Goal: Obtain resource: Obtain resource

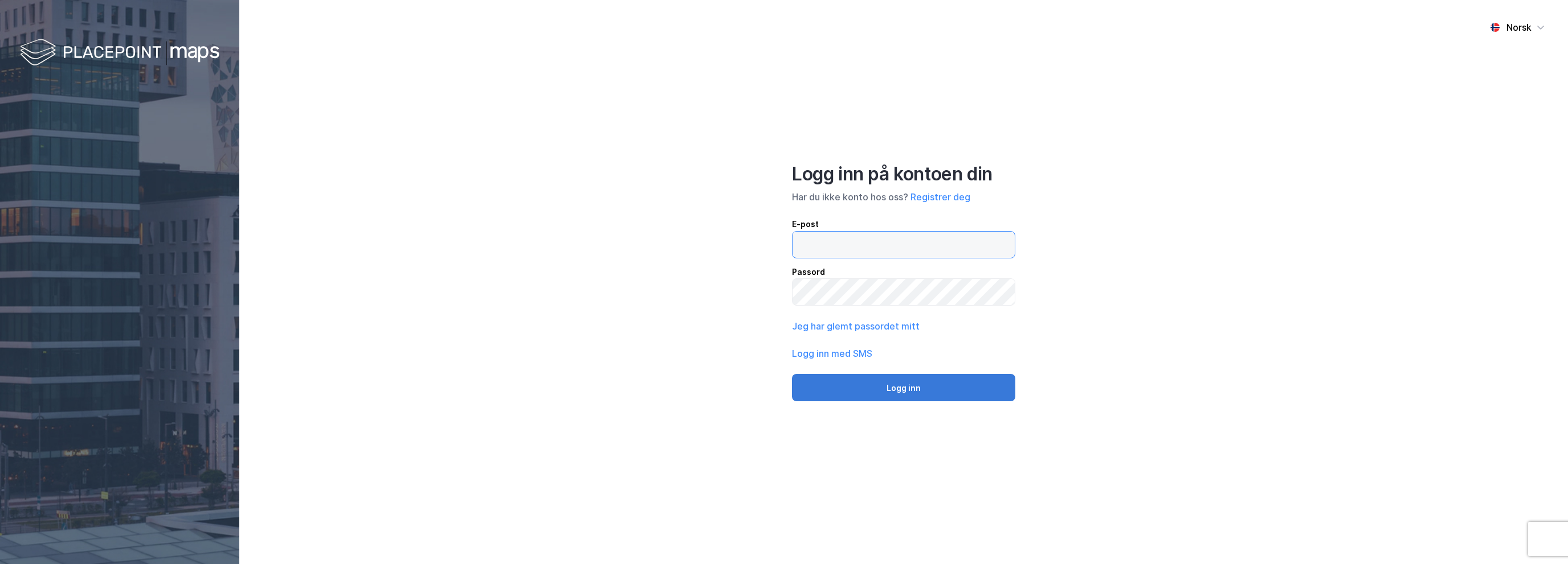
type input "[EMAIL_ADDRESS][DOMAIN_NAME]"
click at [907, 389] on button "Logg inn" at bounding box center [903, 387] width 223 height 28
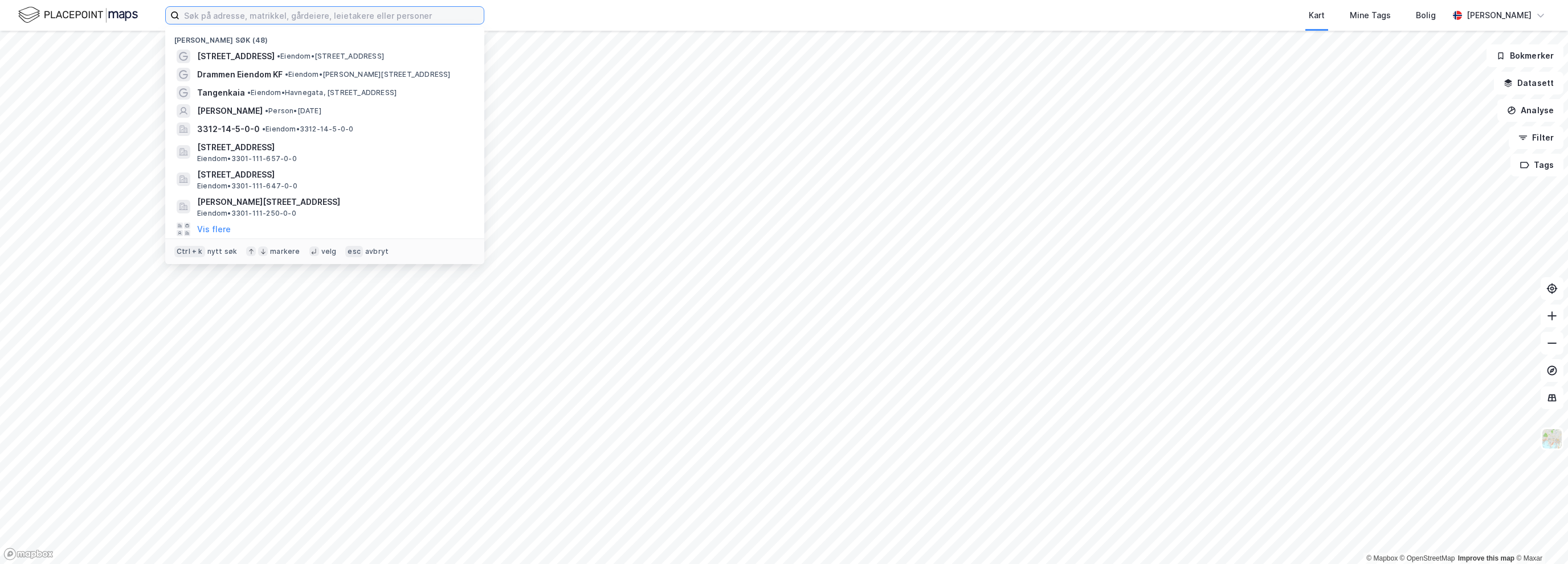
click at [293, 19] on input at bounding box center [331, 15] width 304 height 17
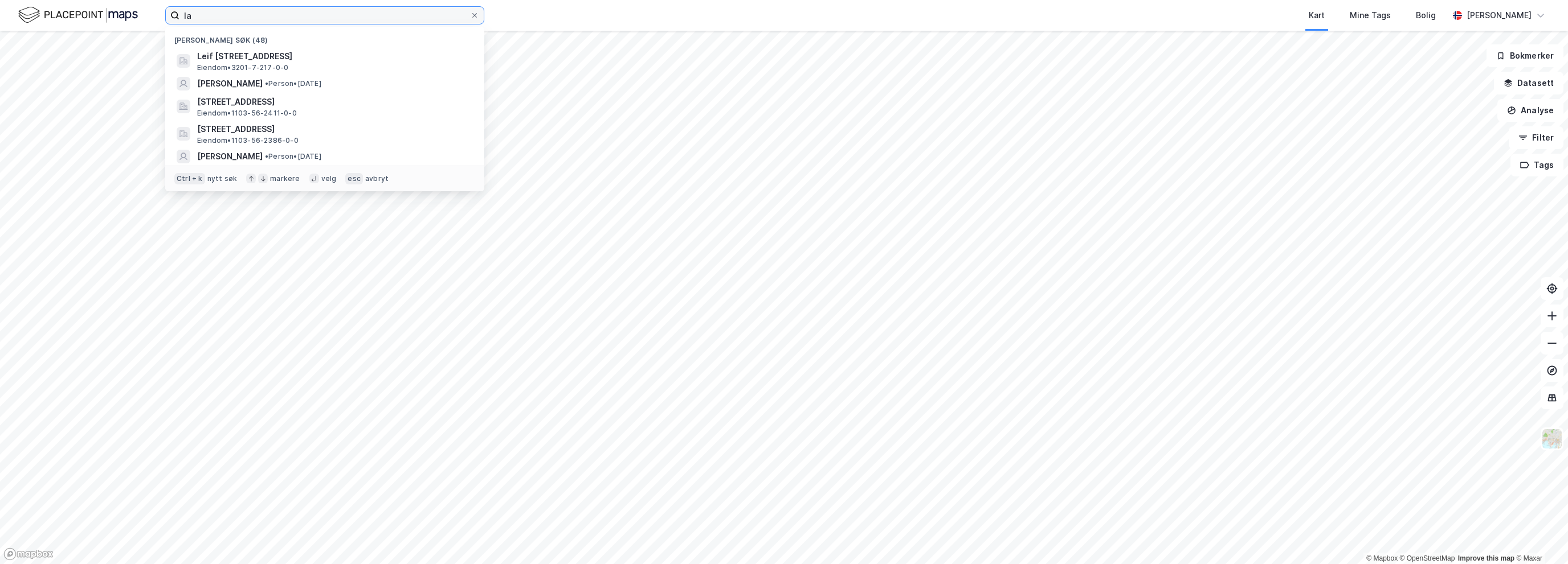
type input "l"
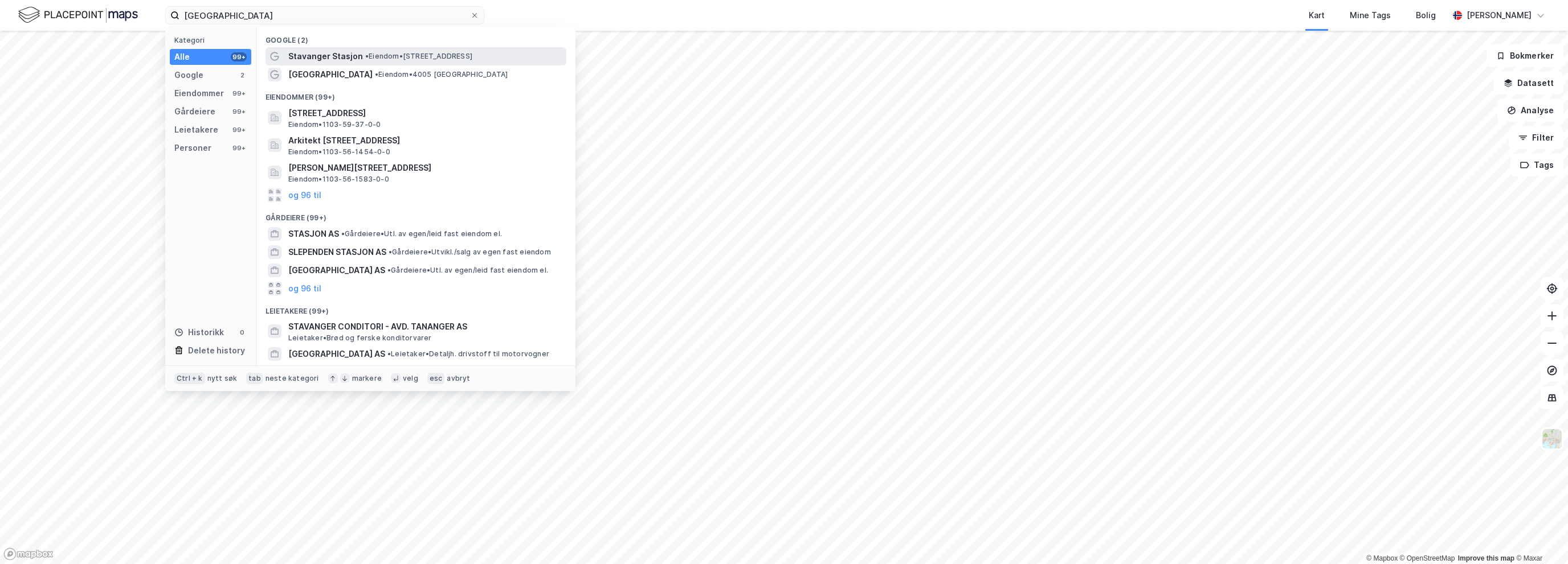
click at [316, 52] on span "Stavanger Stasjon" at bounding box center [325, 56] width 75 height 14
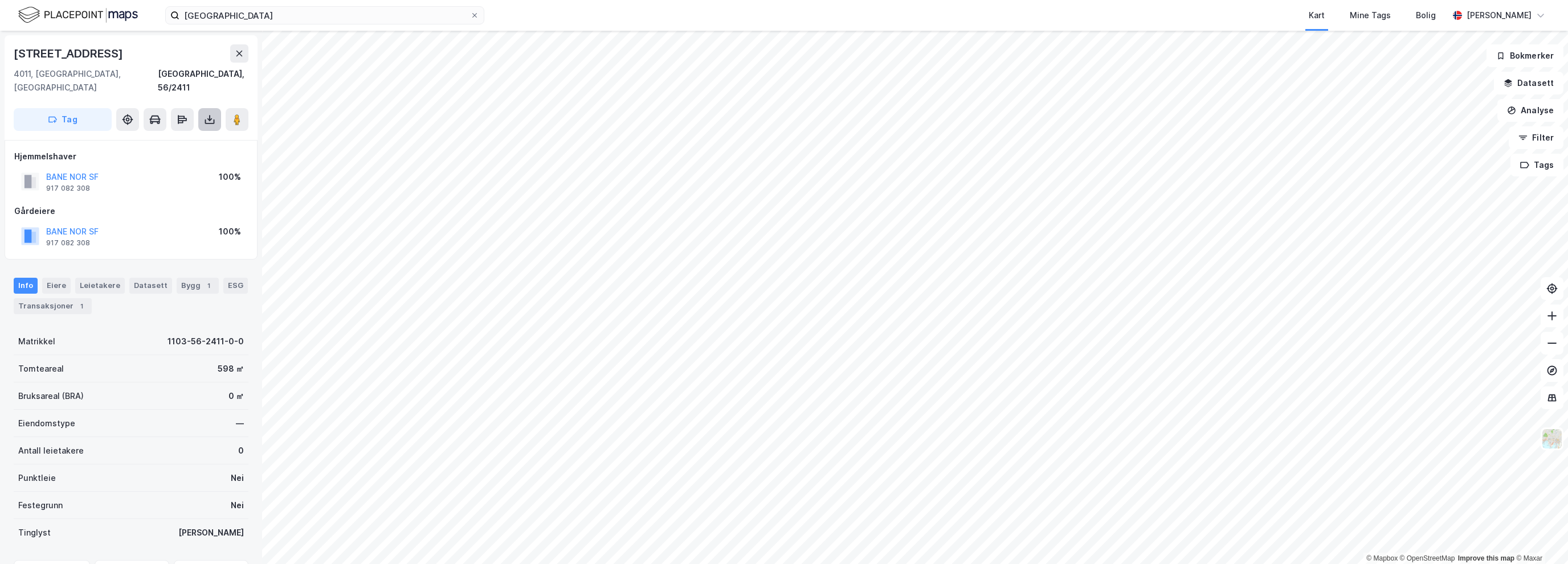
click at [212, 114] on icon at bounding box center [210, 120] width 11 height 11
click at [181, 156] on div "Last ned matrikkelrapport" at bounding box center [167, 160] width 94 height 9
click at [162, 138] on div "Last ned grunnbok" at bounding box center [153, 142] width 66 height 9
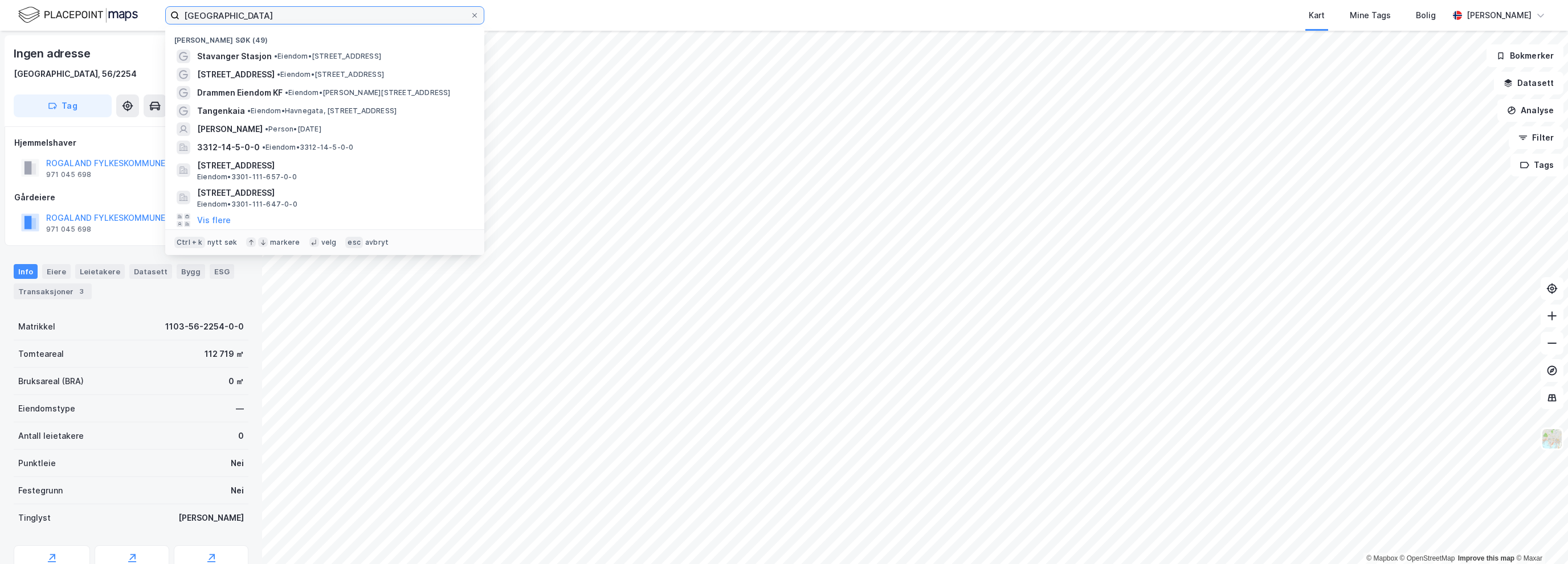
click at [275, 13] on input "[GEOGRAPHIC_DATA]" at bounding box center [325, 15] width 291 height 17
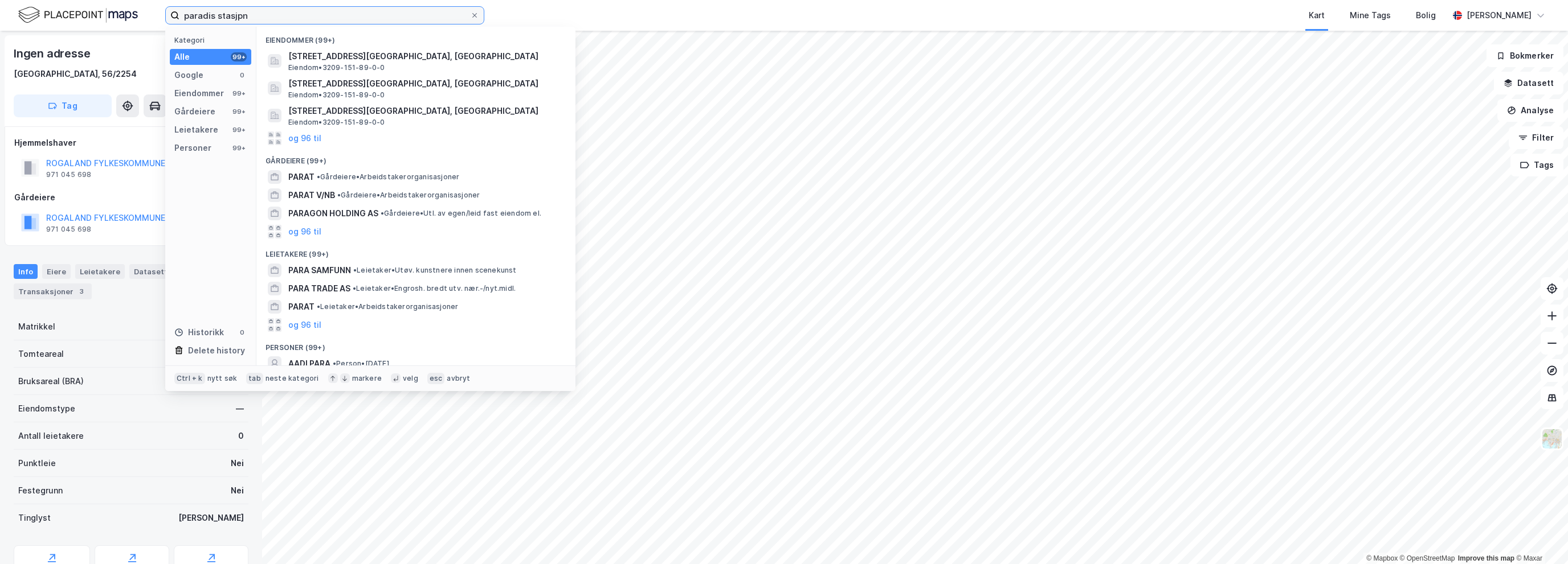
type input "paradis stasjpn"
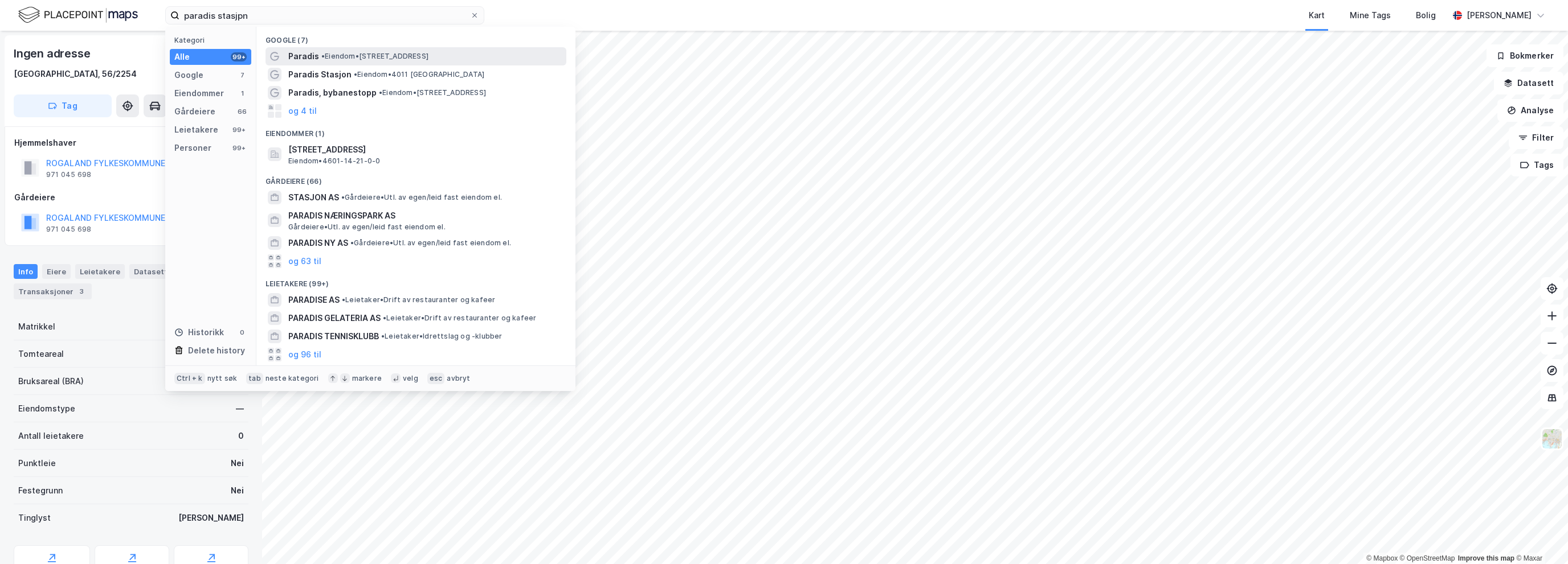
click at [299, 52] on span "Paradis" at bounding box center [303, 56] width 31 height 14
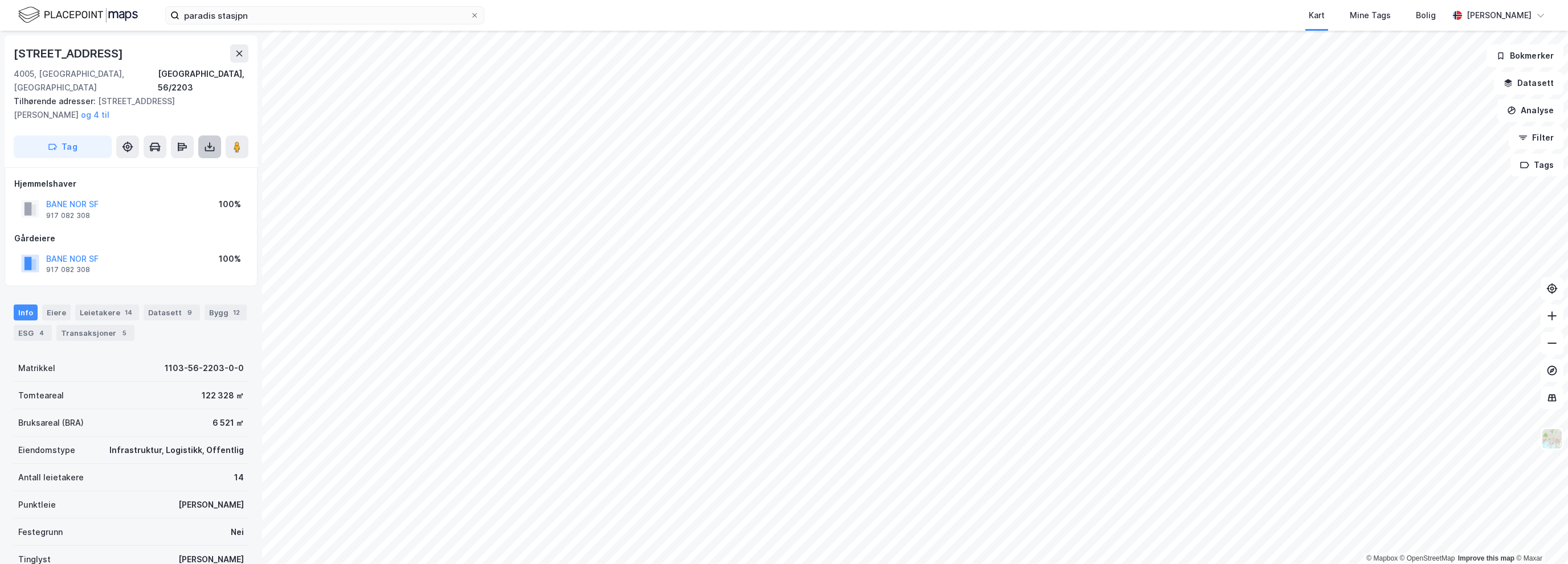
click at [203, 135] on button at bounding box center [209, 146] width 23 height 23
click at [186, 165] on div "Last ned grunnbok" at bounding box center [153, 170] width 66 height 9
